Goal: Information Seeking & Learning: Check status

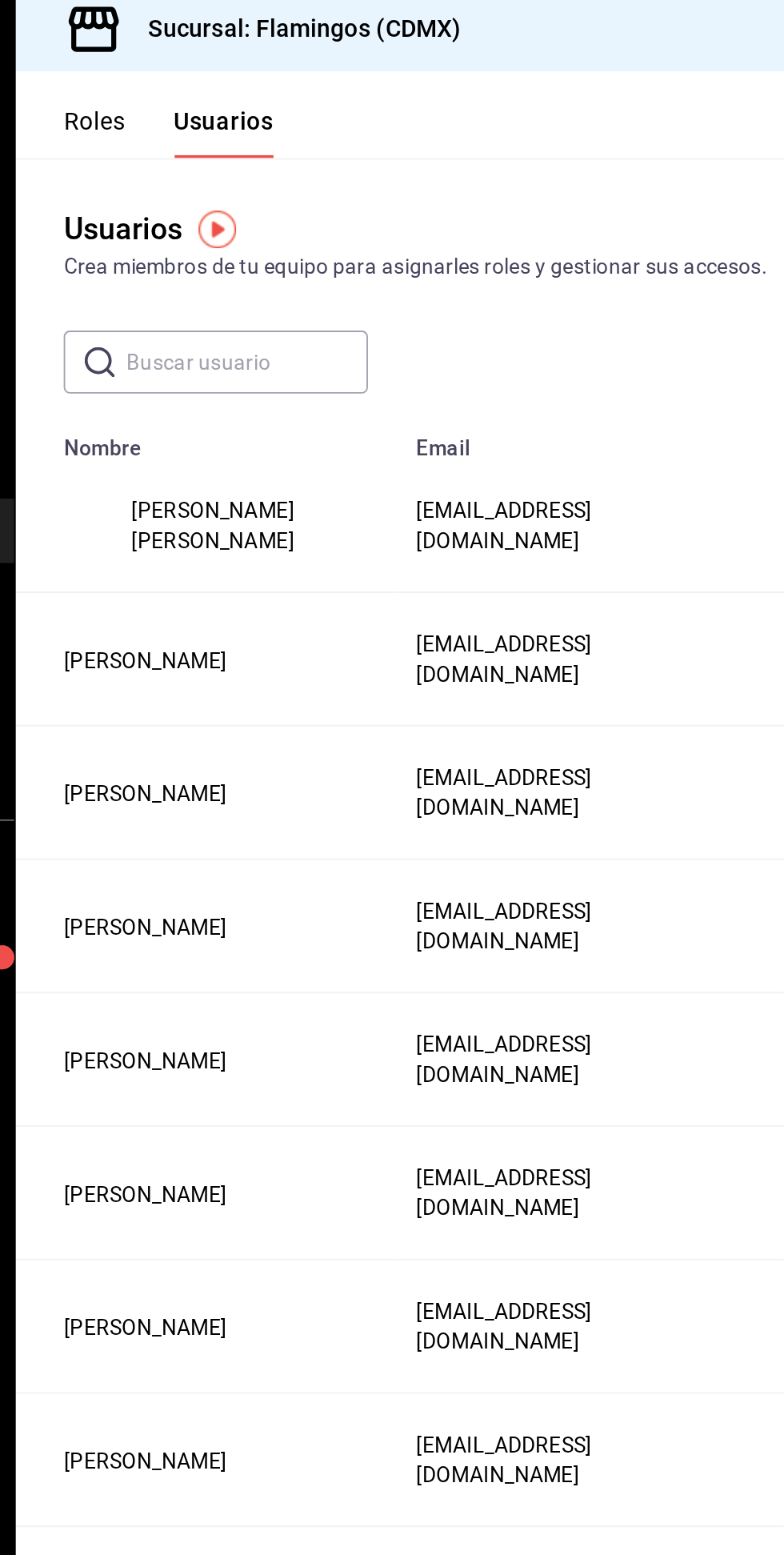
click at [261, 68] on button "Roles" at bounding box center [250, 77] width 33 height 27
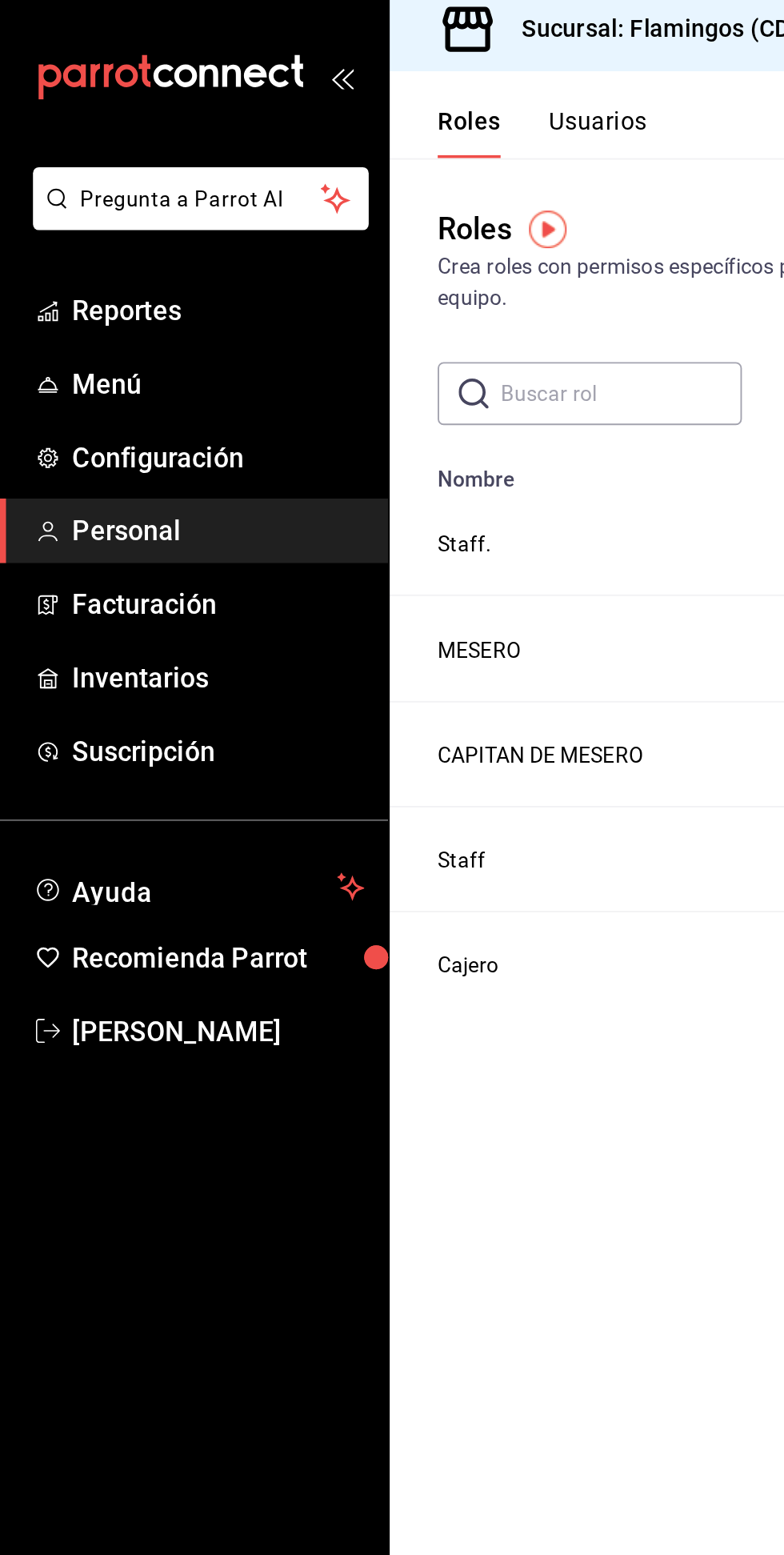
click at [55, 170] on span "Reportes" at bounding box center [116, 172] width 156 height 22
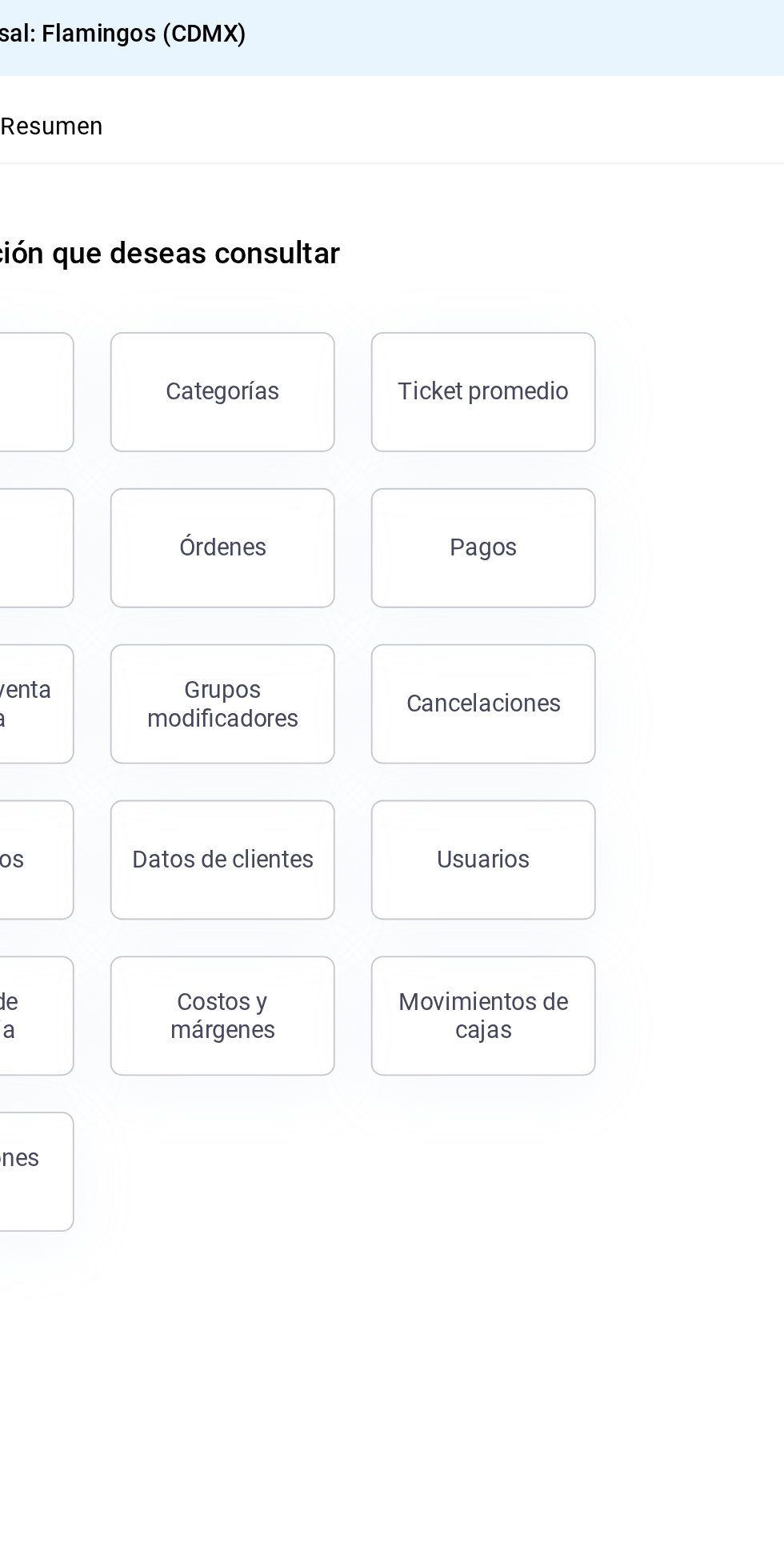
click at [609, 399] on button "Cancelaciones" at bounding box center [572, 380] width 120 height 64
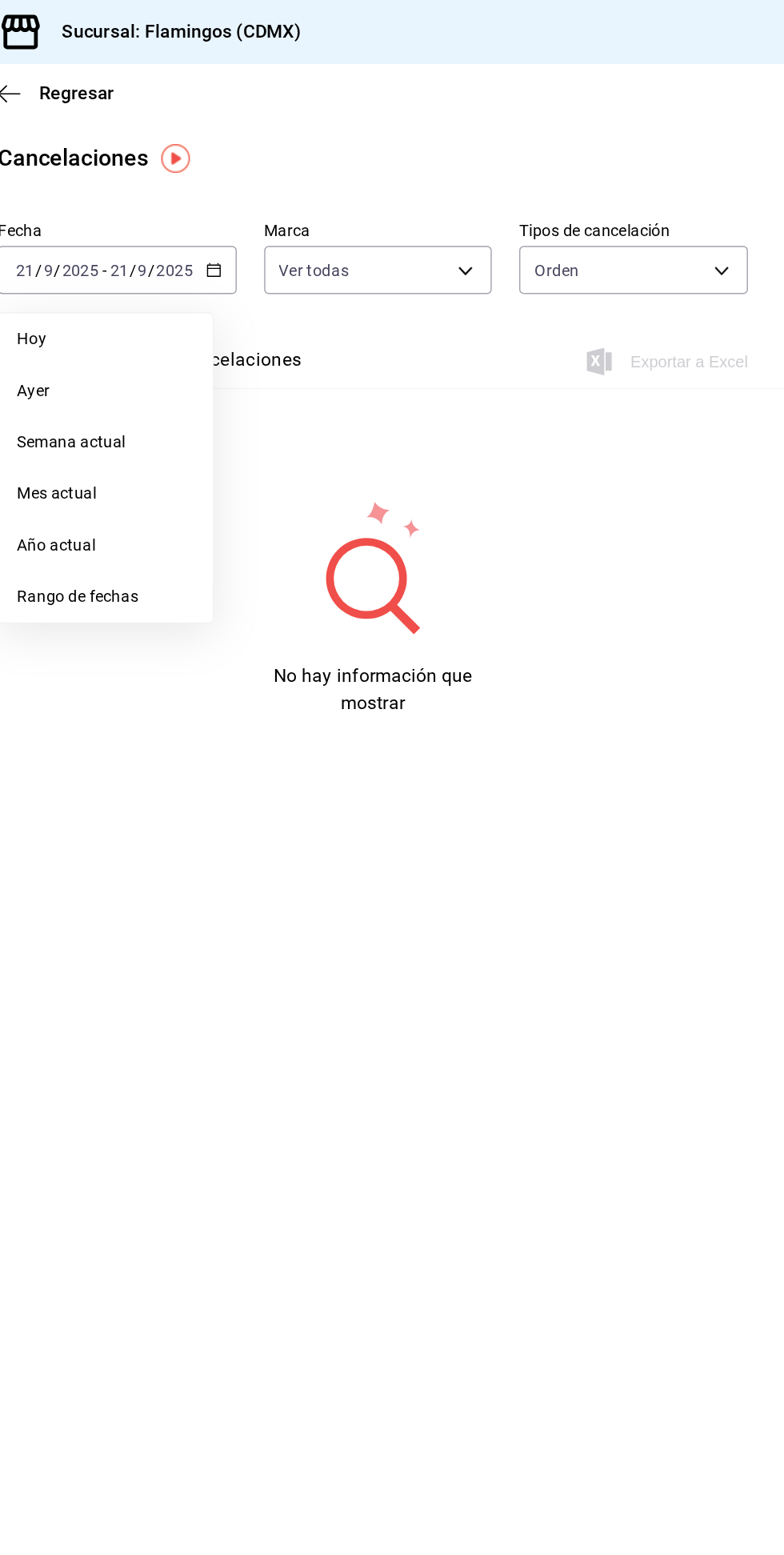
click at [272, 326] on li "Semana actual" at bounding box center [309, 309] width 150 height 36
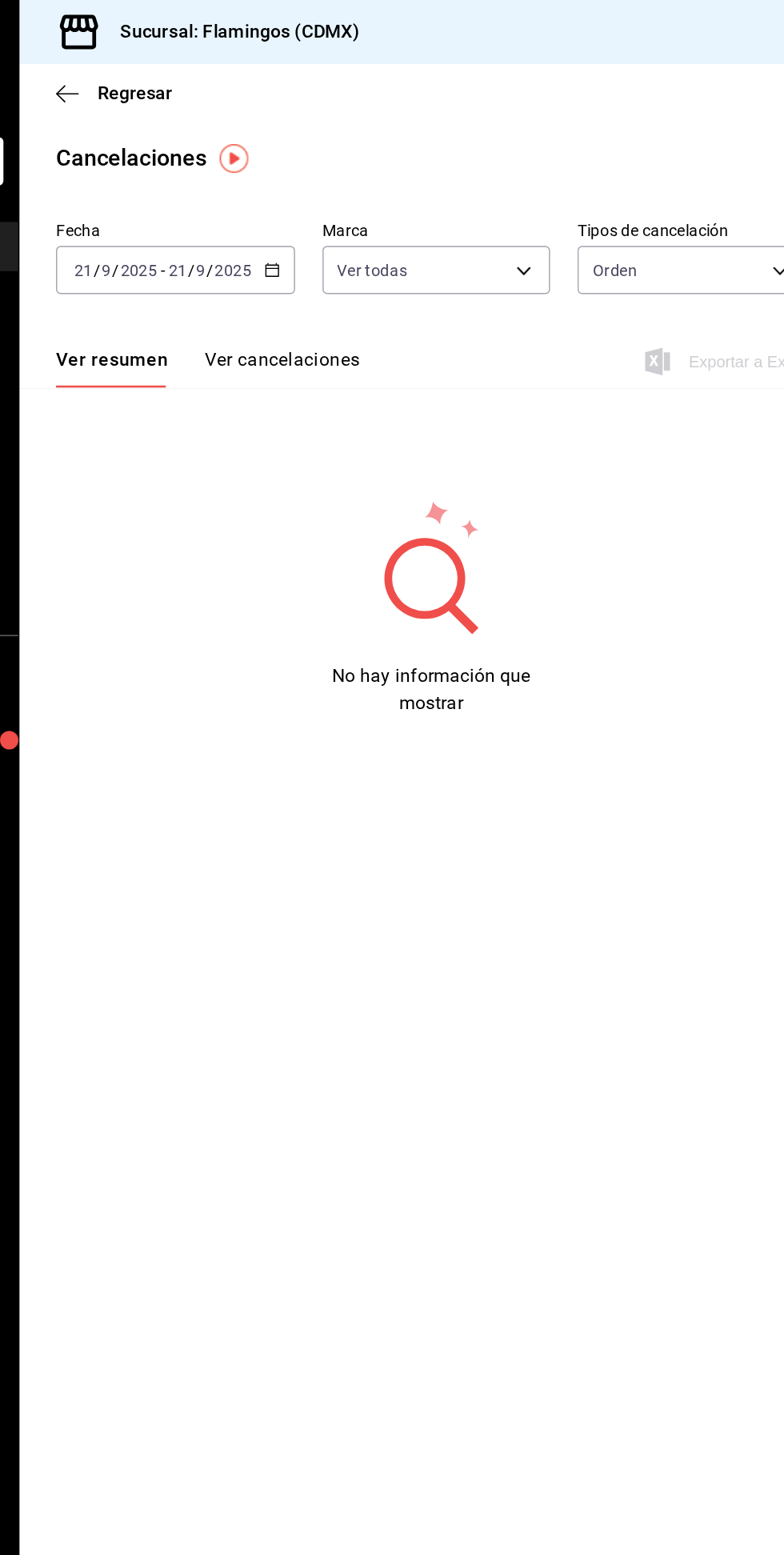
click at [268, 191] on input "9" at bounding box center [268, 189] width 8 height 13
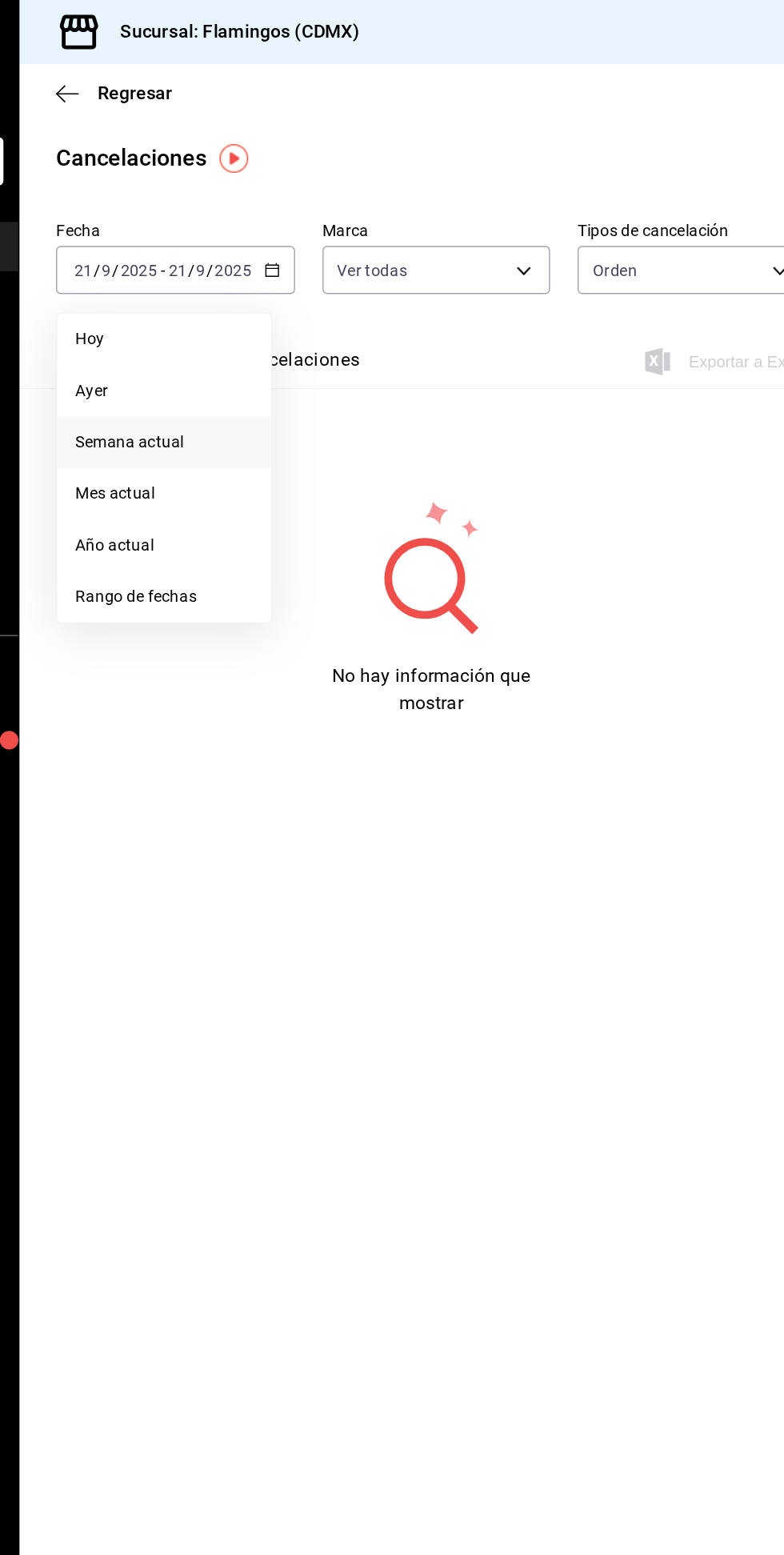
click at [279, 345] on span "Mes actual" at bounding box center [309, 345] width 124 height 16
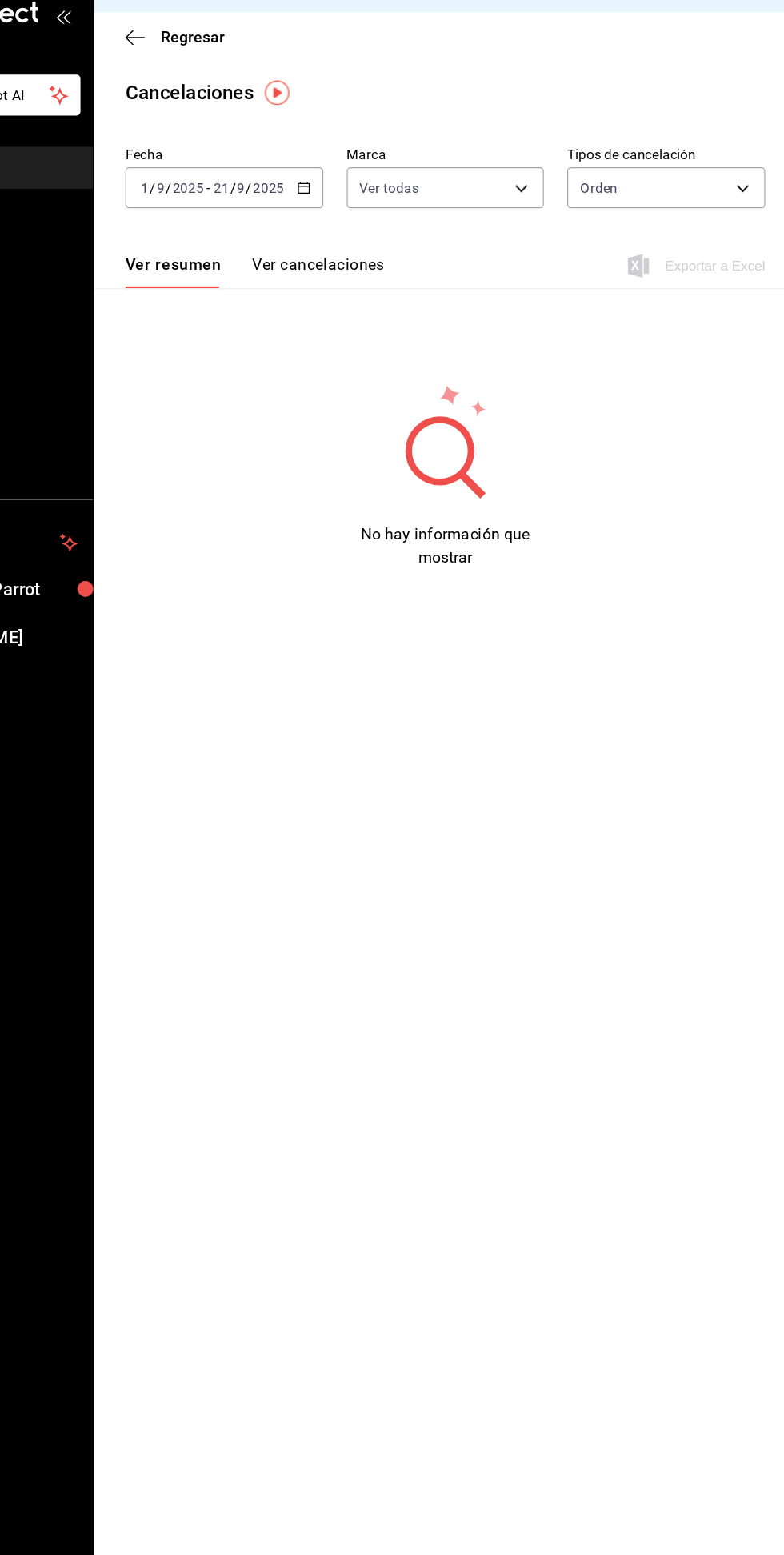
click at [254, 65] on span "Regresar" at bounding box center [274, 66] width 81 height 16
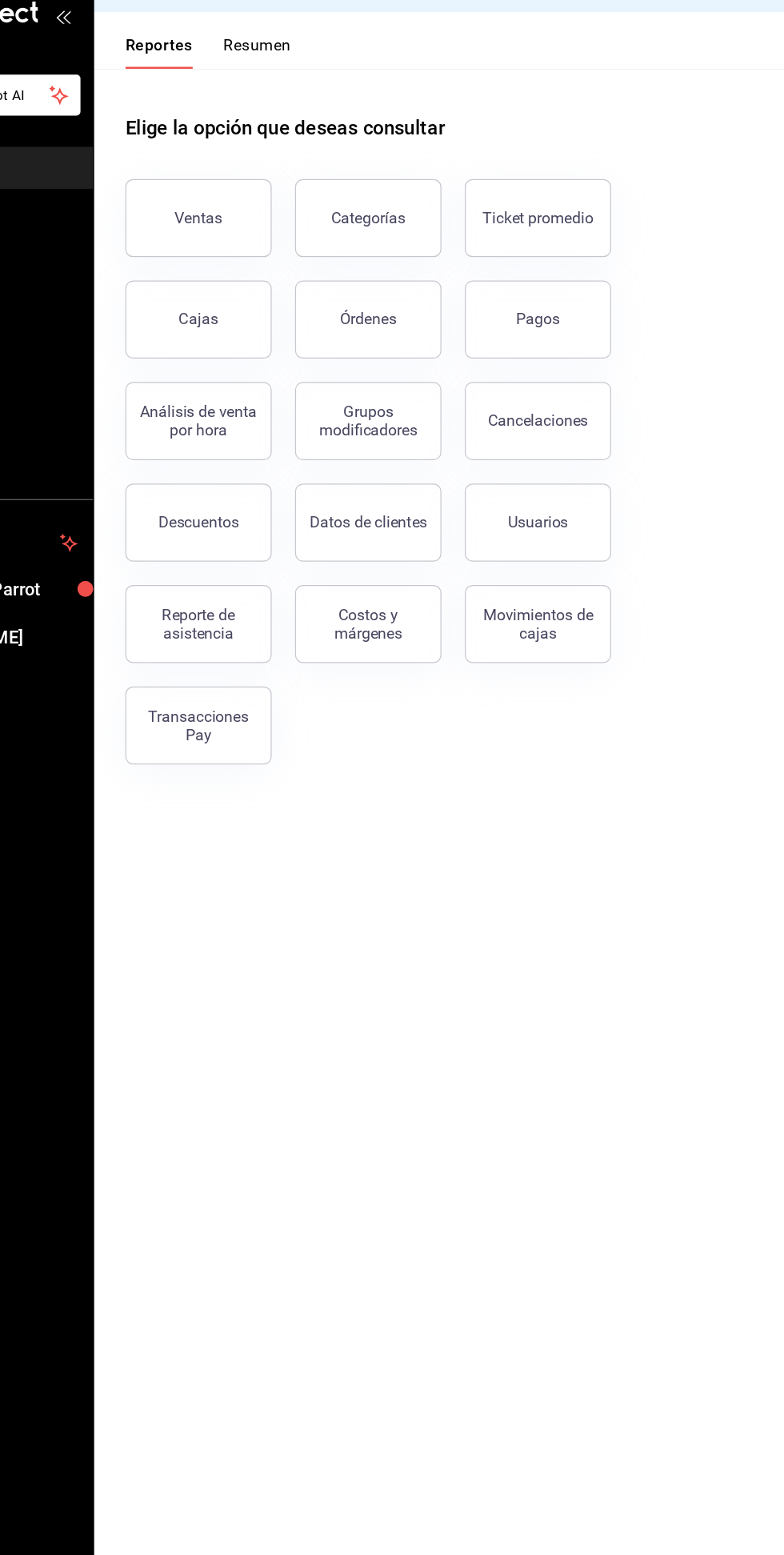
click at [604, 474] on button "Usuarios" at bounding box center [572, 463] width 120 height 64
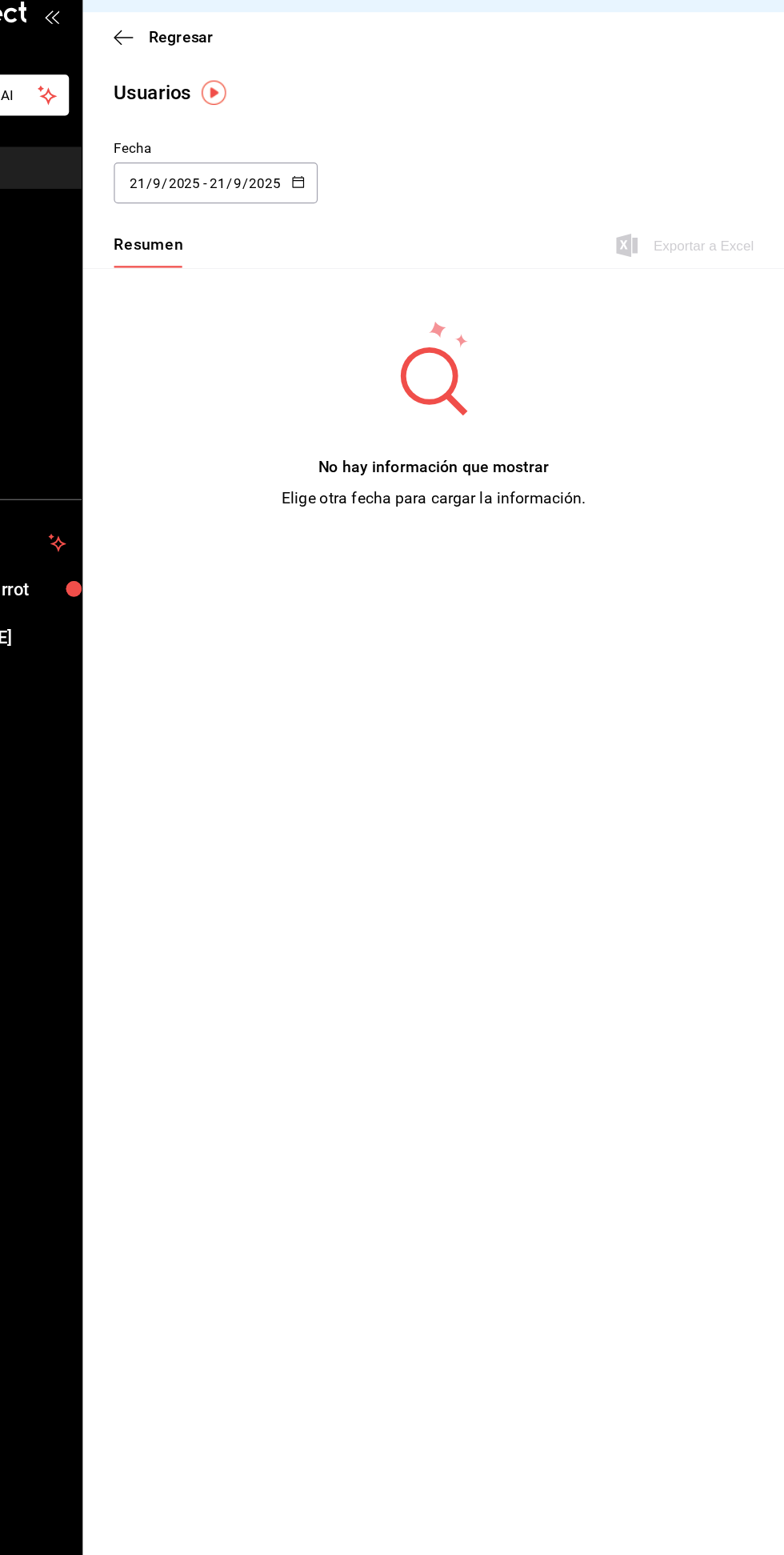
click at [215, 76] on div "Regresar" at bounding box center [496, 65] width 576 height 41
click at [258, 64] on span "Regresar" at bounding box center [274, 66] width 81 height 16
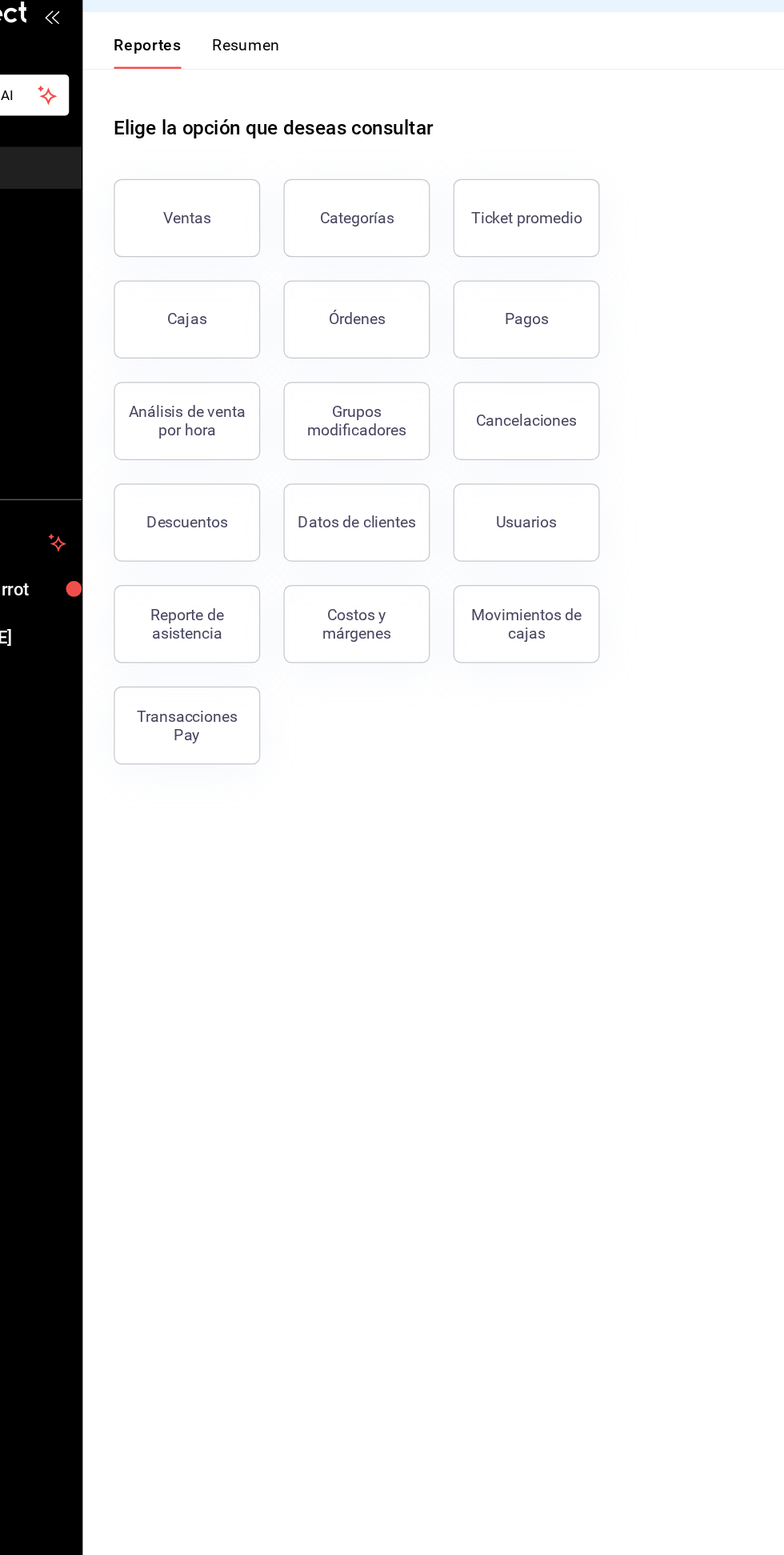
click at [590, 376] on div "Cancelaciones" at bounding box center [572, 380] width 82 height 16
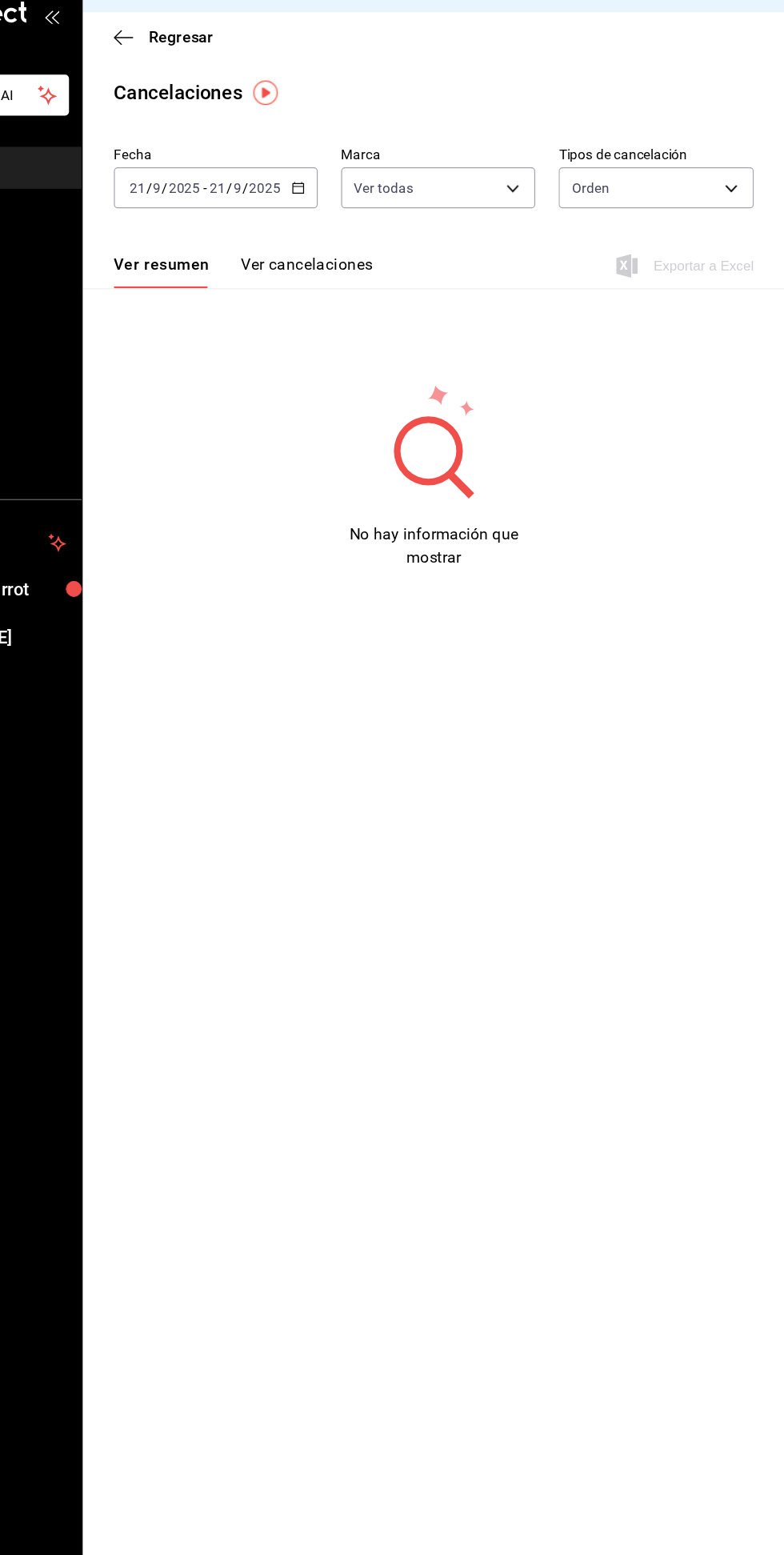
click at [393, 255] on button "Ver cancelaciones" at bounding box center [392, 257] width 109 height 27
click at [322, 185] on input "21" at bounding box center [318, 189] width 15 height 13
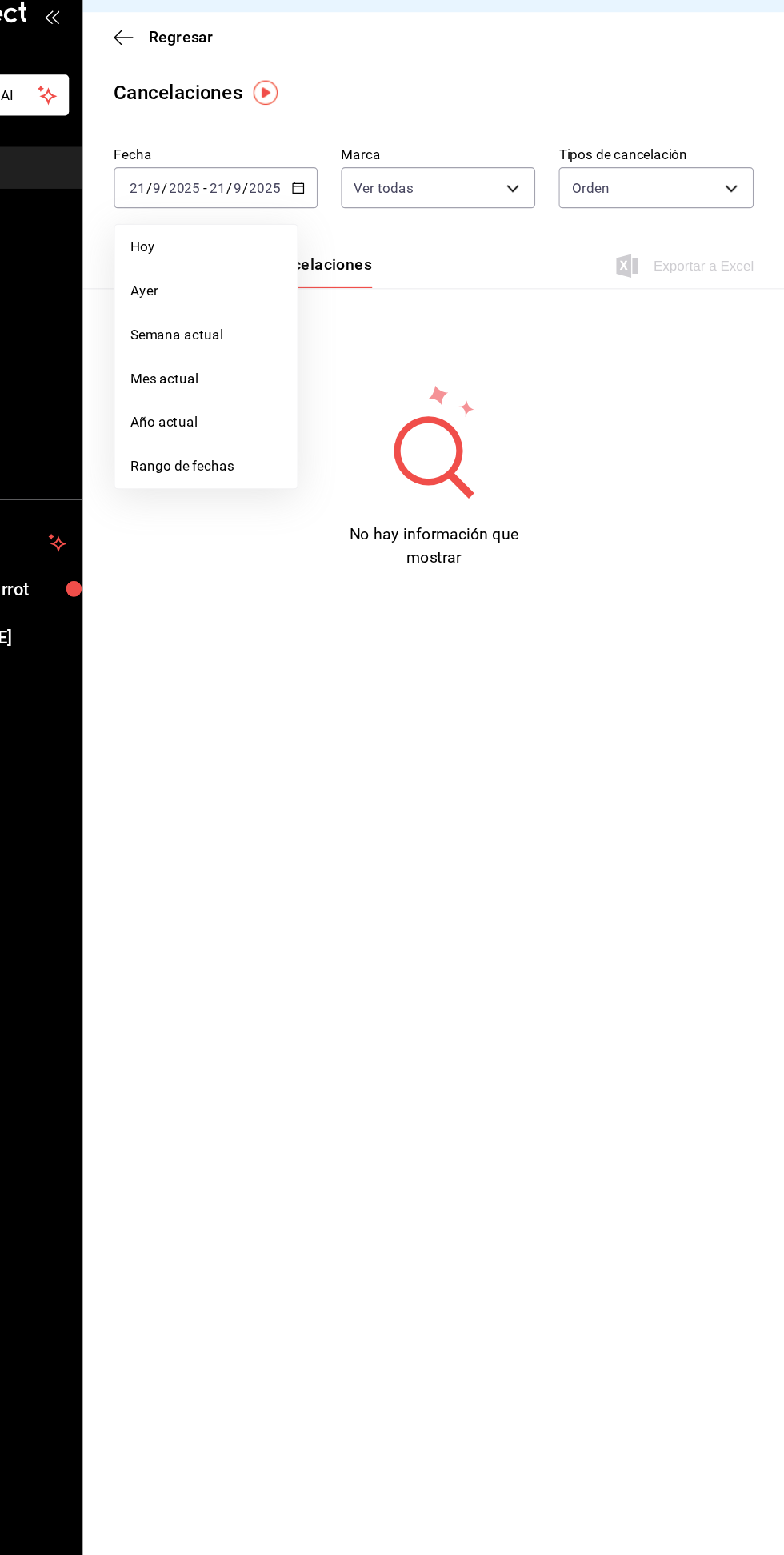
click at [263, 381] on span "Año actual" at bounding box center [309, 381] width 124 height 16
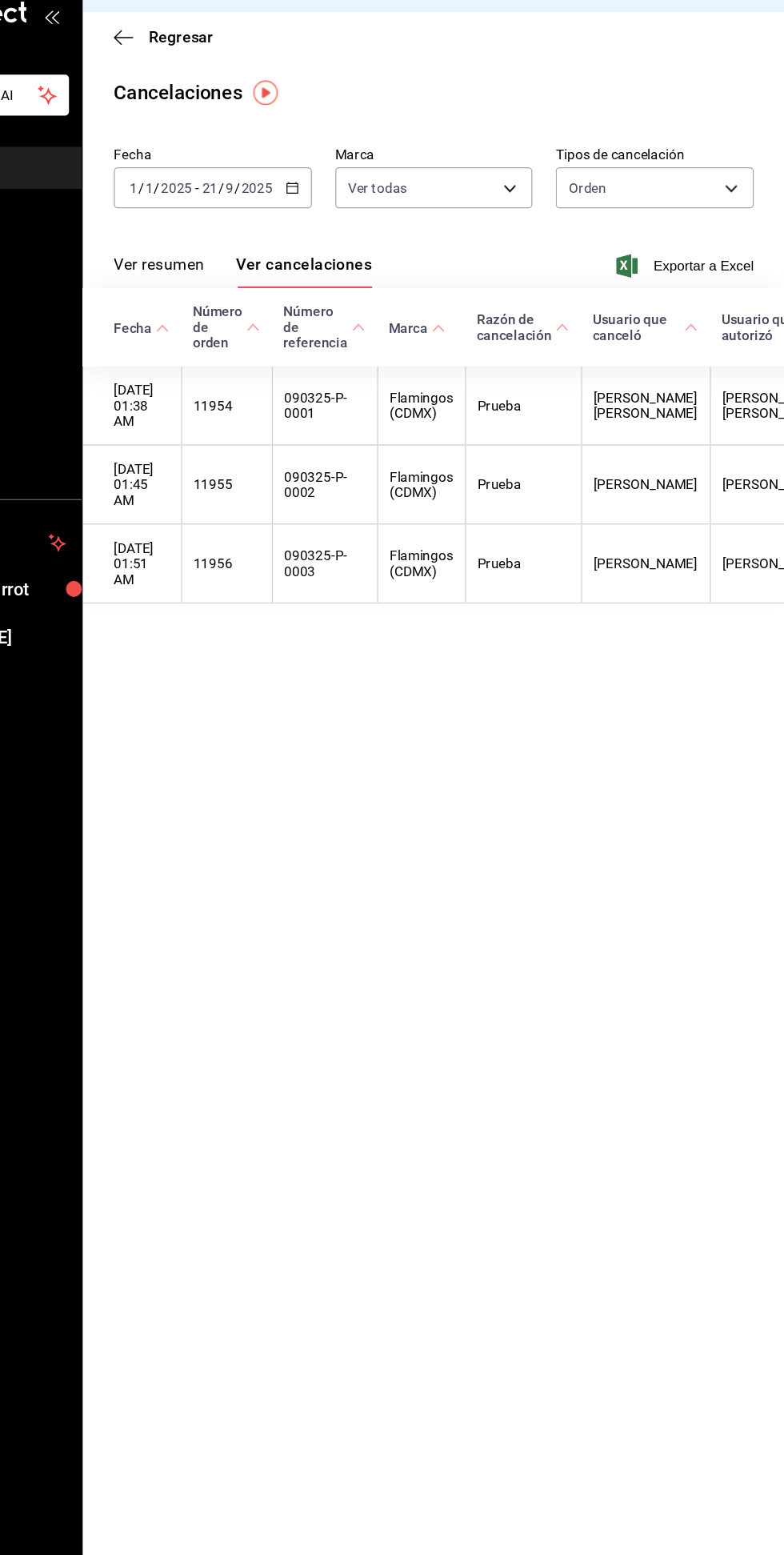
click at [290, 190] on input "2025" at bounding box center [284, 189] width 27 height 13
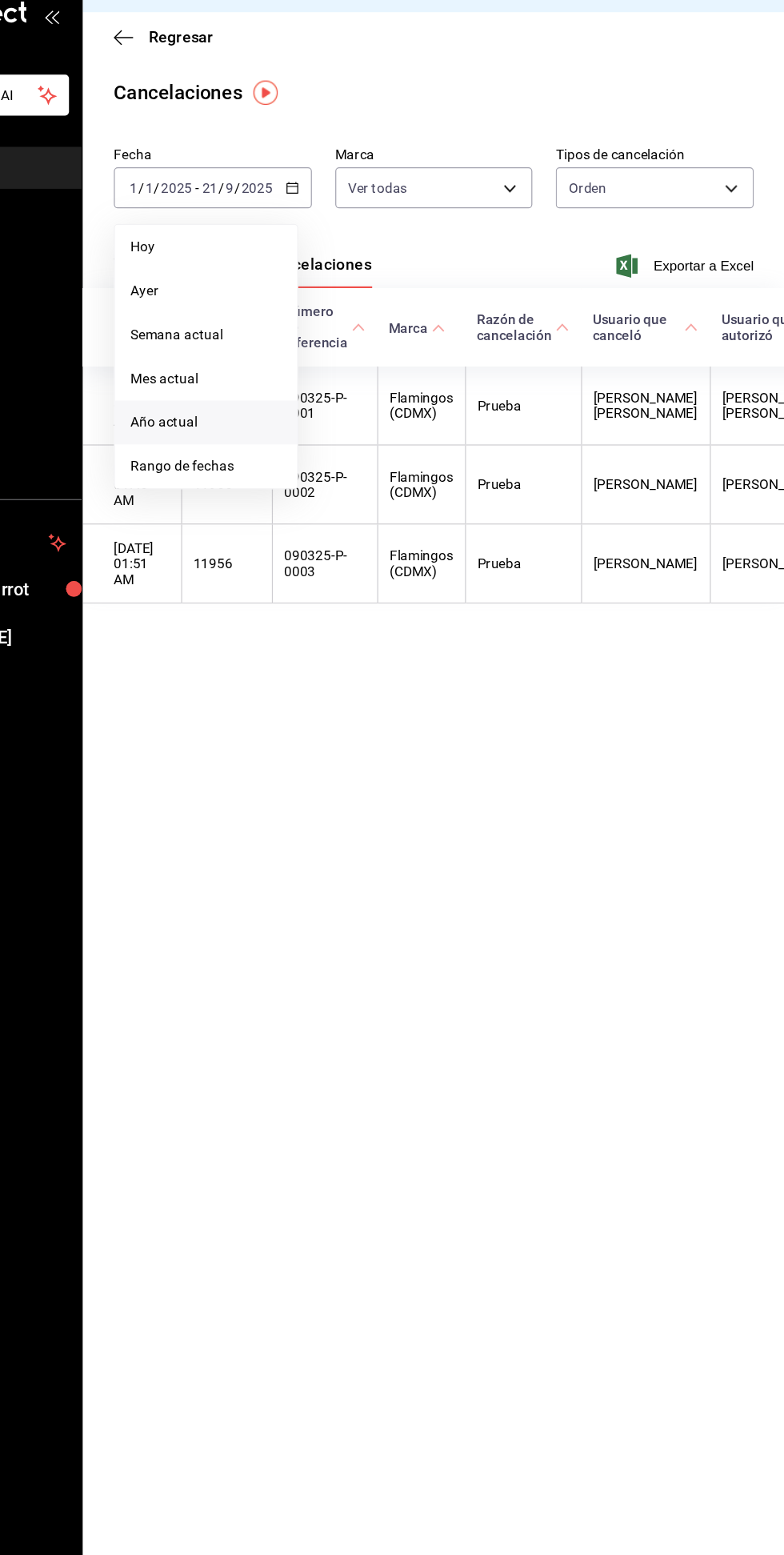
click at [241, 65] on icon "button" at bounding box center [241, 65] width 16 height 1
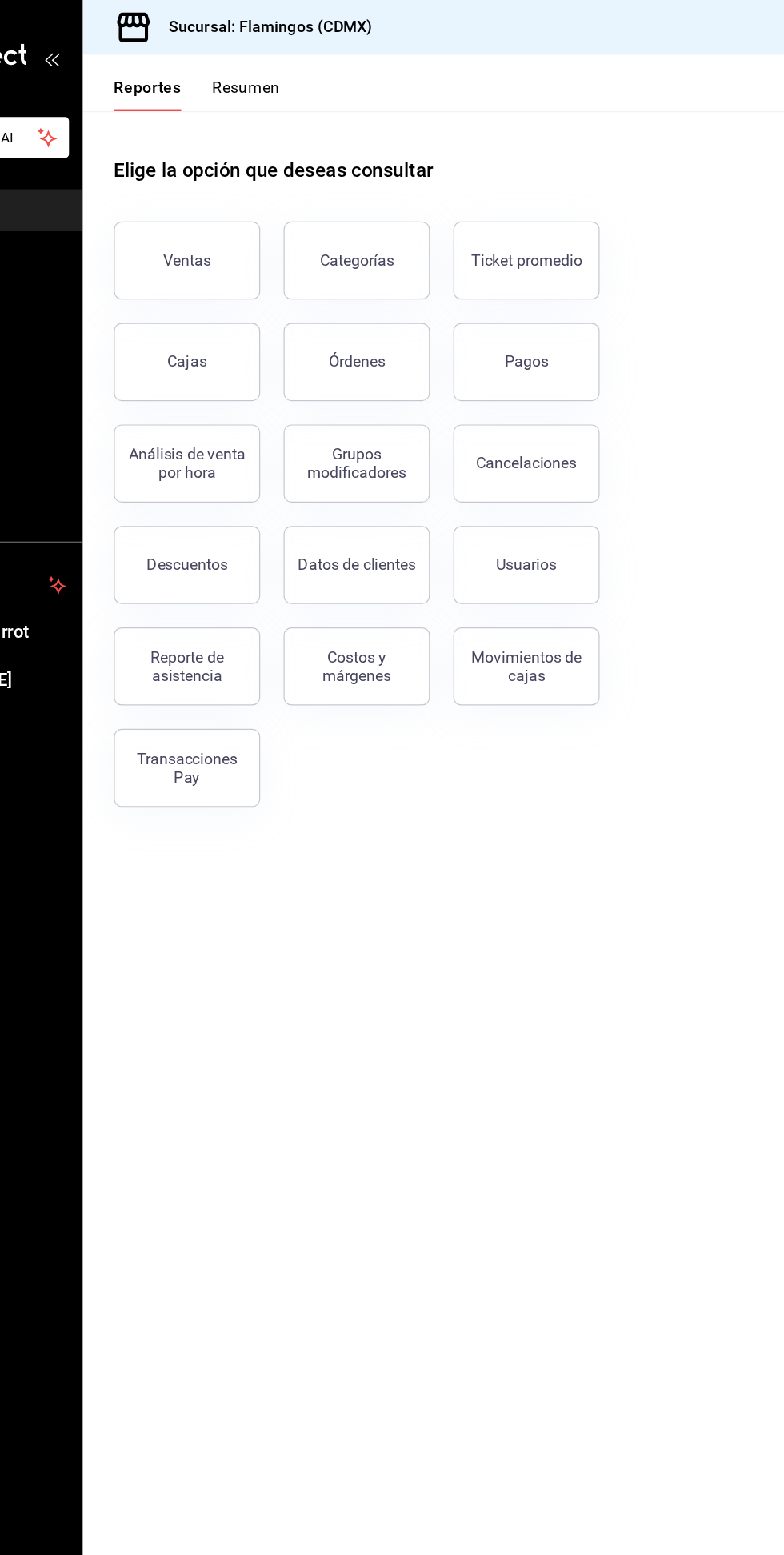
click at [585, 386] on div "Cancelaciones" at bounding box center [572, 380] width 82 height 16
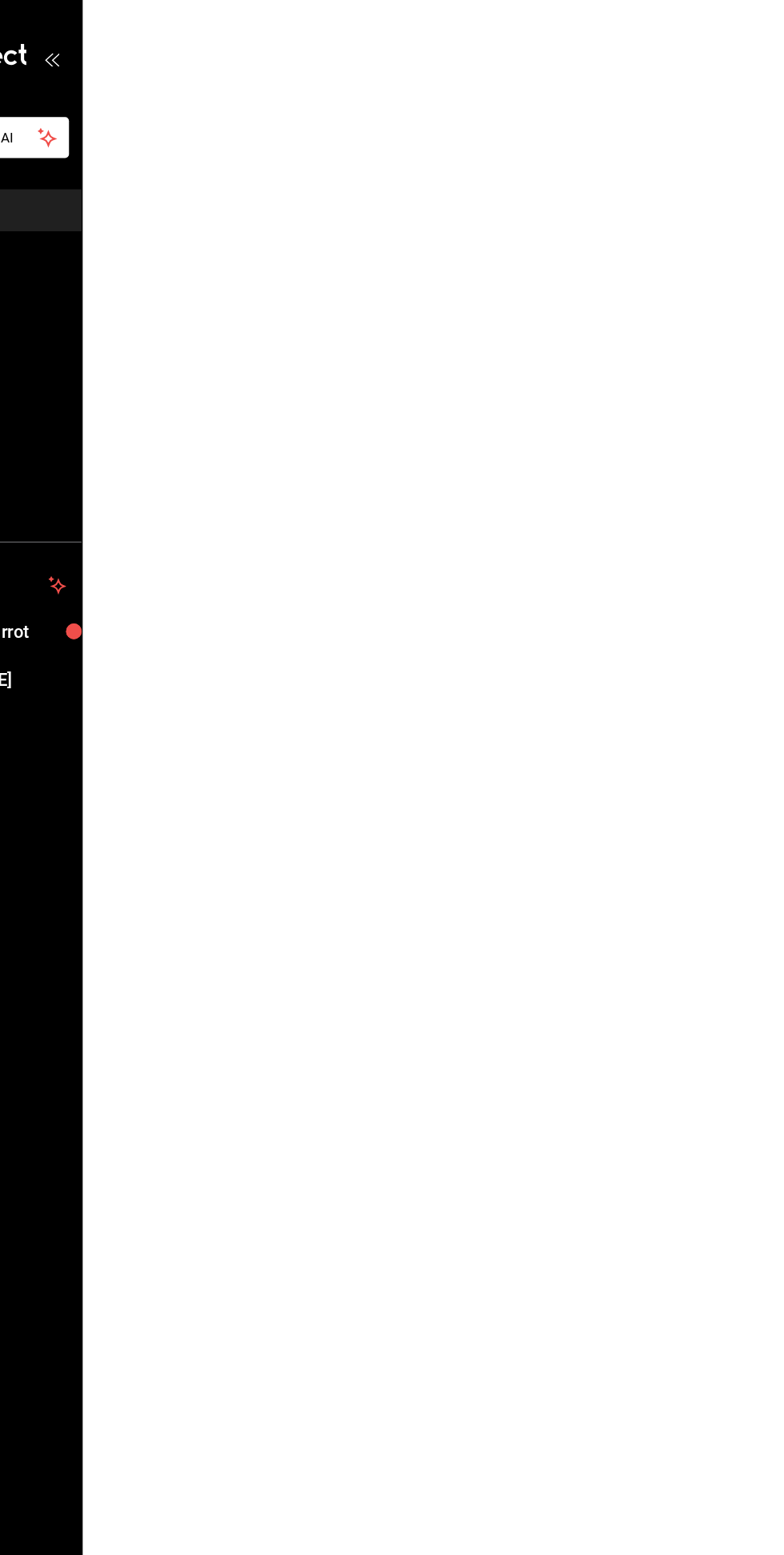
click at [556, 0] on html "Pregunta a Parrot AI Reportes Menú Configuración Personal Facturación Inventari…" at bounding box center [392, 0] width 784 height 0
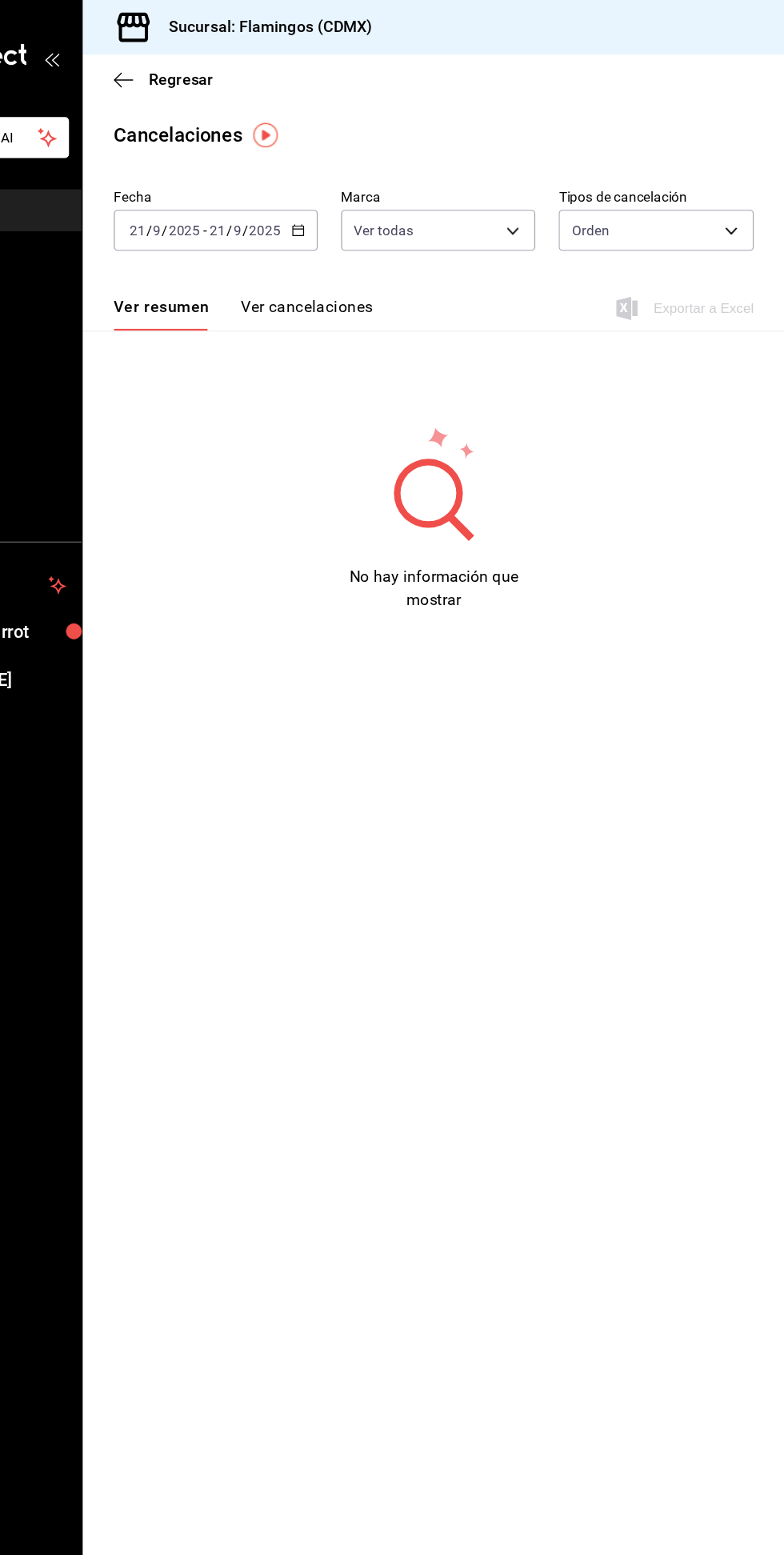
click at [345, 269] on button "Ver cancelaciones" at bounding box center [392, 257] width 109 height 27
click at [241, 61] on icon "button" at bounding box center [241, 65] width 16 height 15
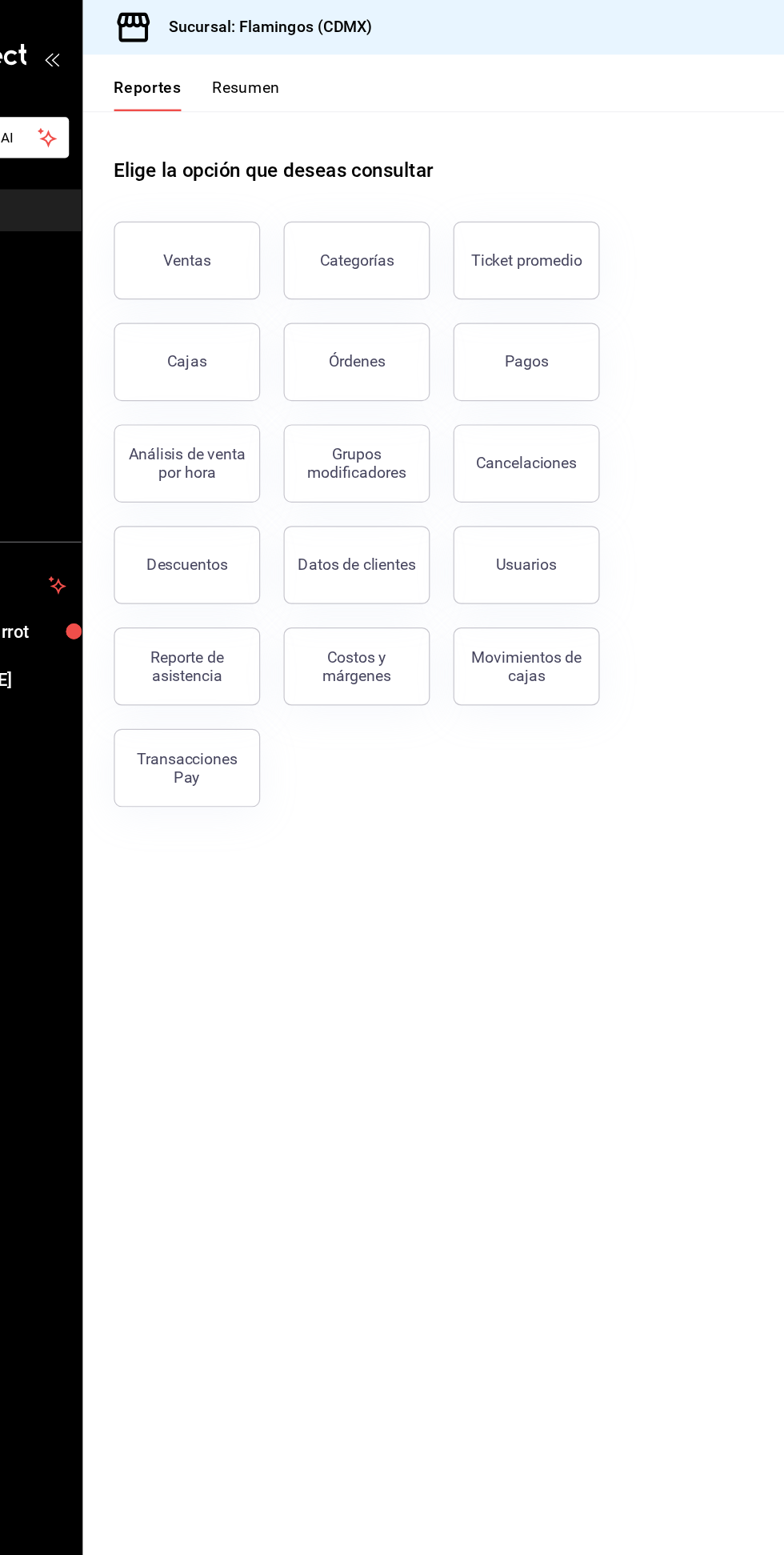
click at [409, 306] on button "Órdenes" at bounding box center [433, 297] width 120 height 64
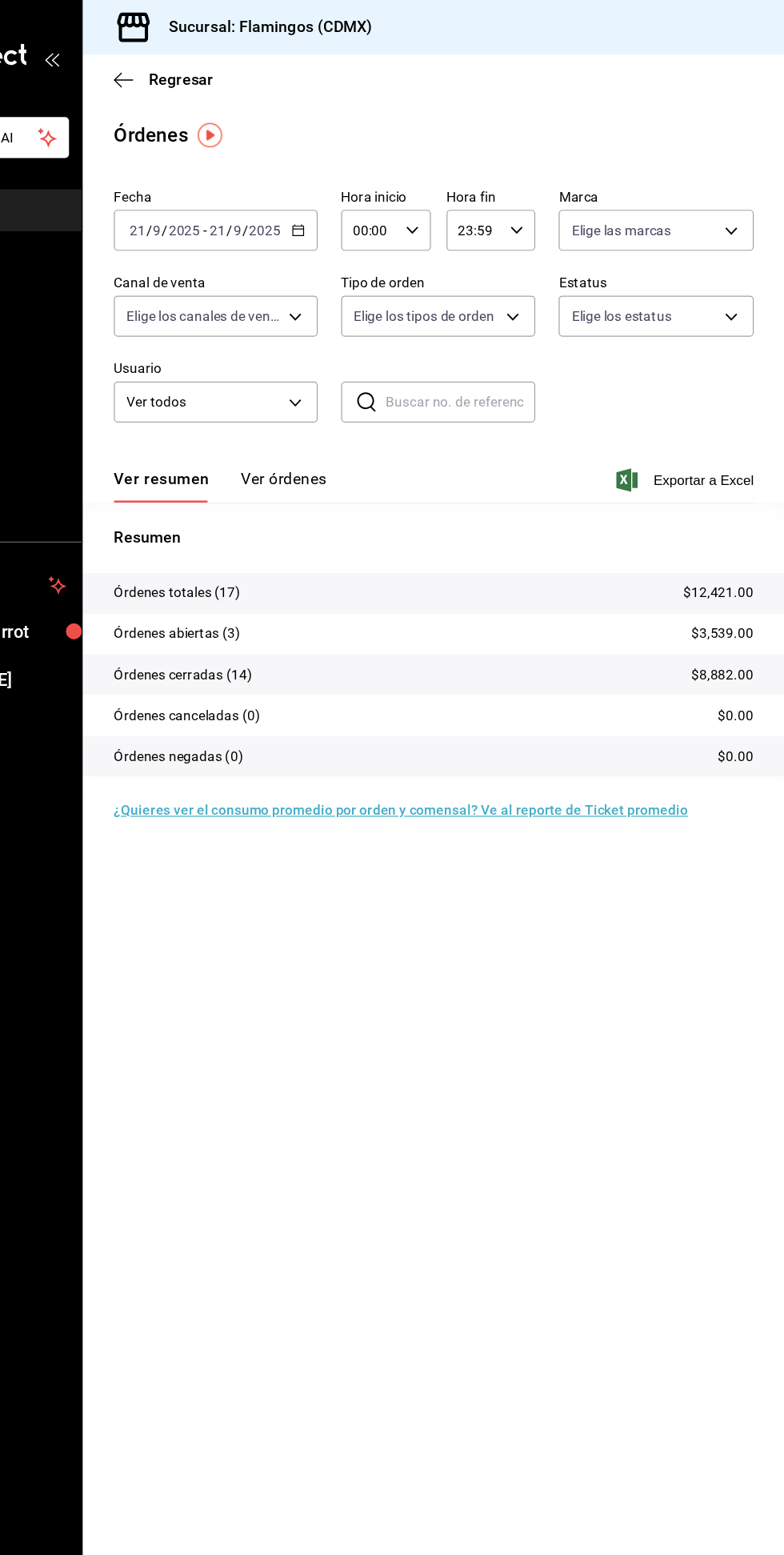
click at [390, 408] on button "Ver órdenes" at bounding box center [372, 398] width 70 height 27
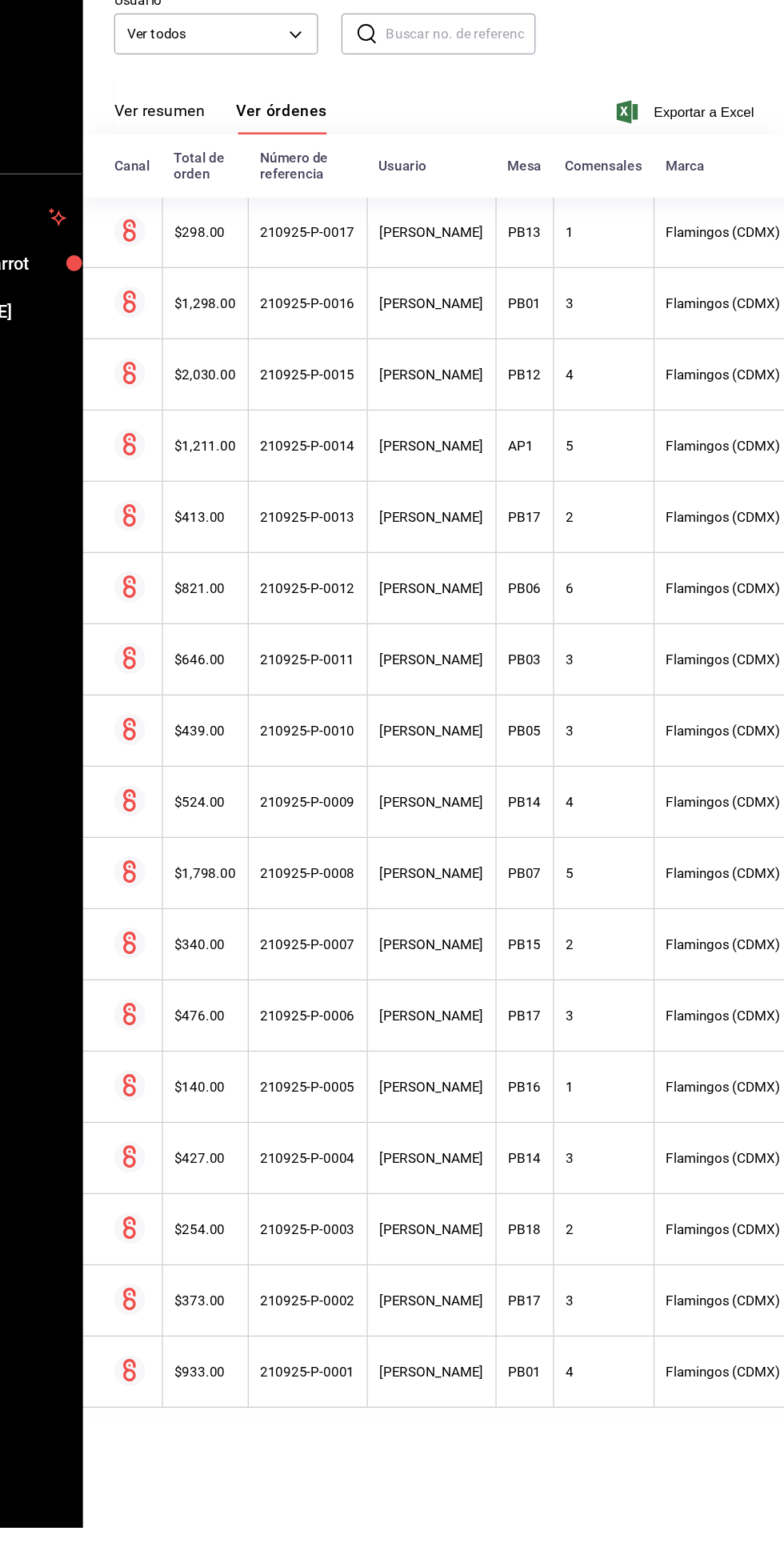
click at [248, 397] on button "Ver resumen" at bounding box center [271, 398] width 74 height 27
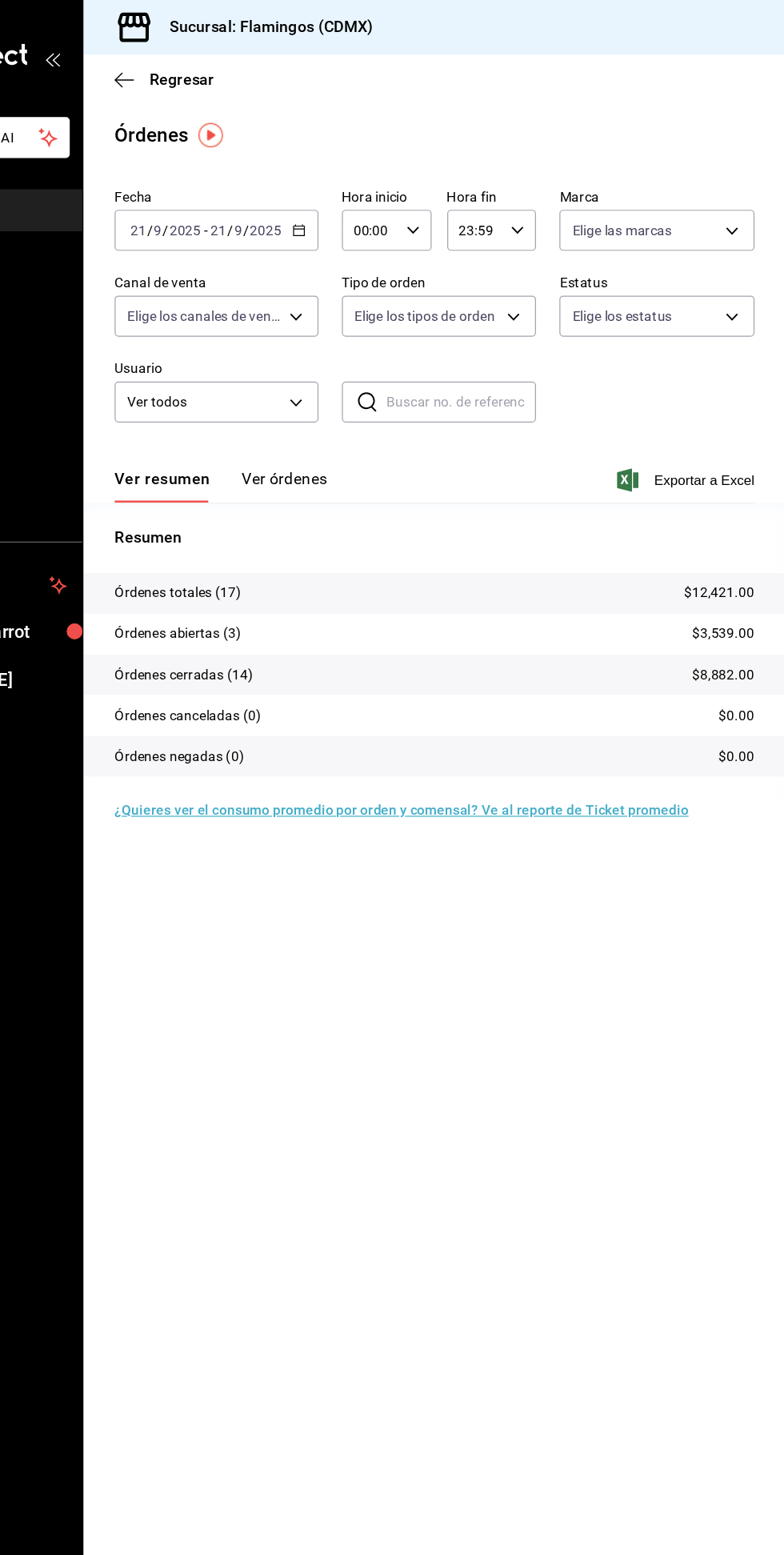
click at [318, 189] on input "21" at bounding box center [318, 189] width 15 height 13
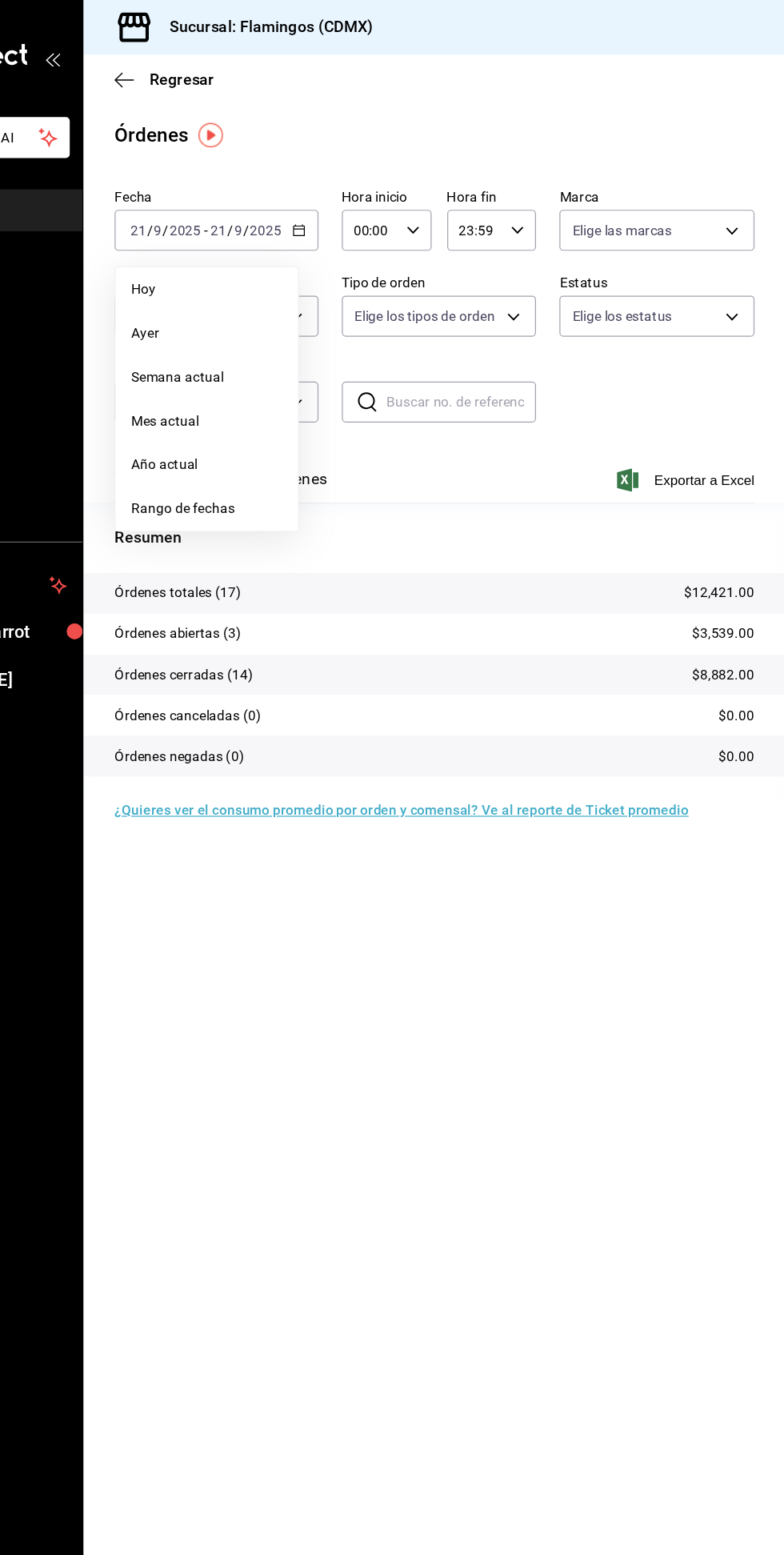
click at [263, 384] on span "Año actual" at bounding box center [309, 381] width 124 height 16
